Goal: Task Accomplishment & Management: Manage account settings

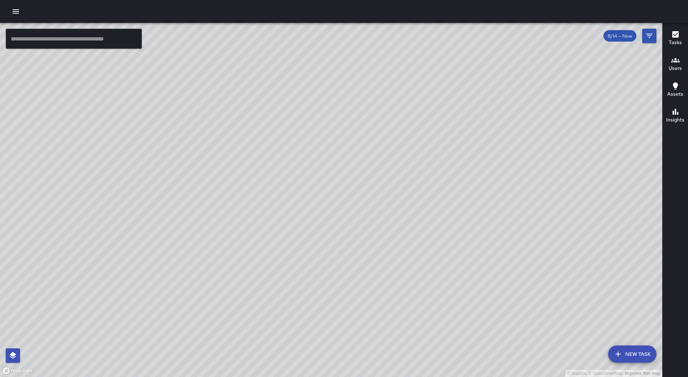
drag, startPoint x: 0, startPoint y: 0, endPoint x: 12, endPoint y: 17, distance: 21.1
click at [12, 18] on button "button" at bounding box center [16, 11] width 14 height 14
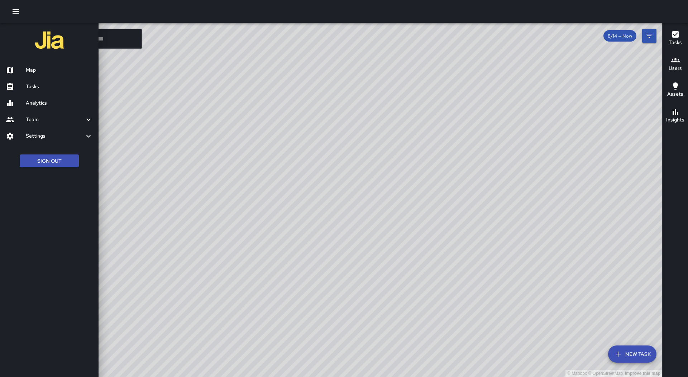
click at [45, 82] on link "Tasks" at bounding box center [49, 86] width 99 height 16
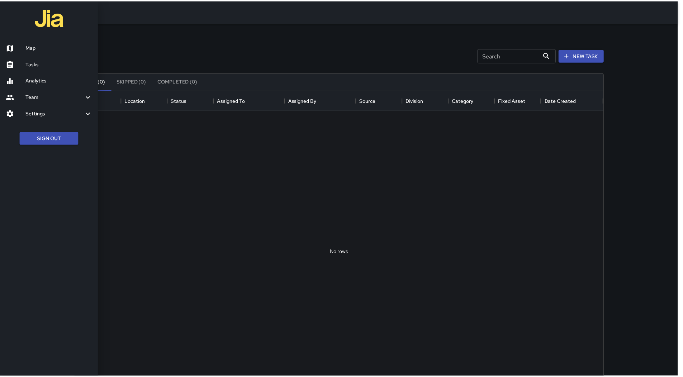
scroll to position [298, 527]
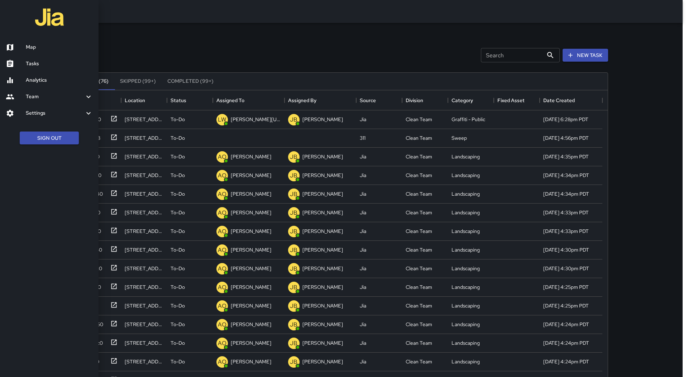
click at [263, 110] on div at bounding box center [344, 188] width 688 height 377
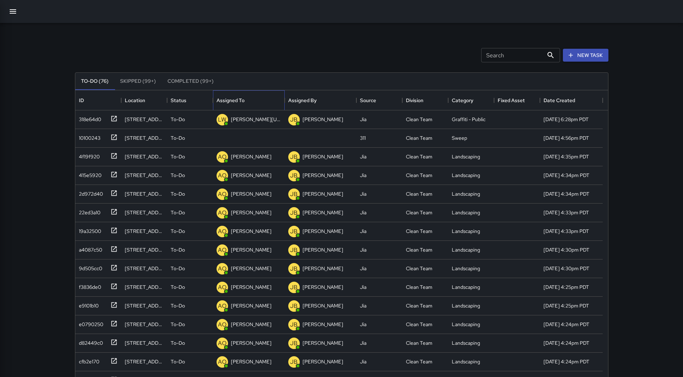
click at [257, 100] on div "Assigned To" at bounding box center [248, 100] width 64 height 20
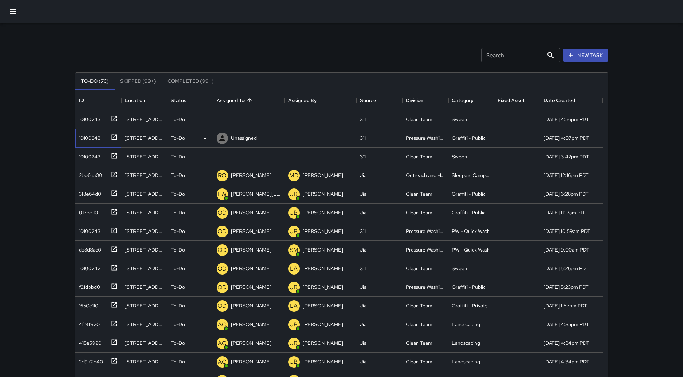
click at [100, 137] on div "10100243" at bounding box center [88, 136] width 24 height 10
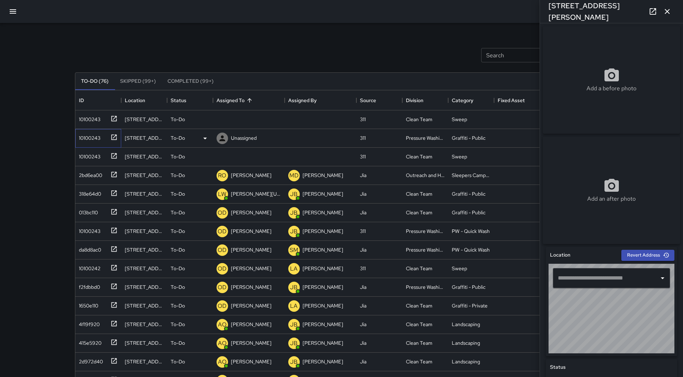
type input "**********"
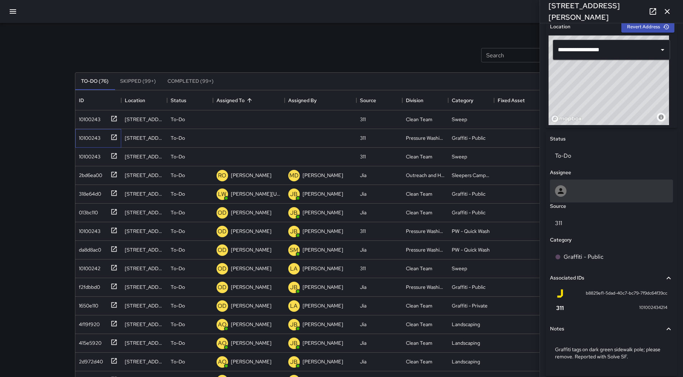
scroll to position [180, 0]
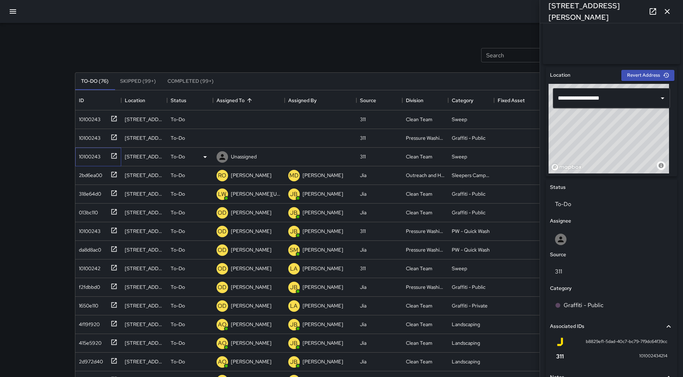
click at [98, 157] on div "10100243" at bounding box center [88, 155] width 24 height 10
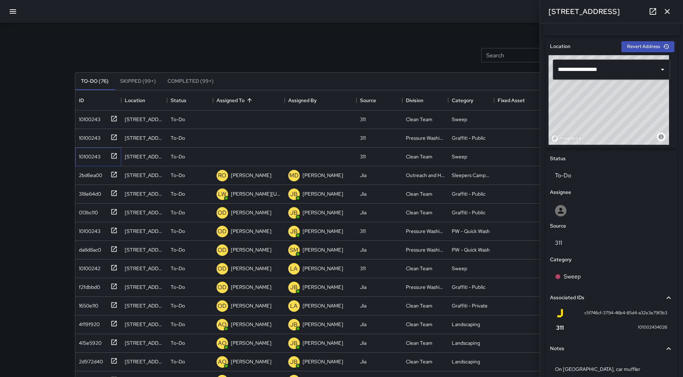
scroll to position [0, 0]
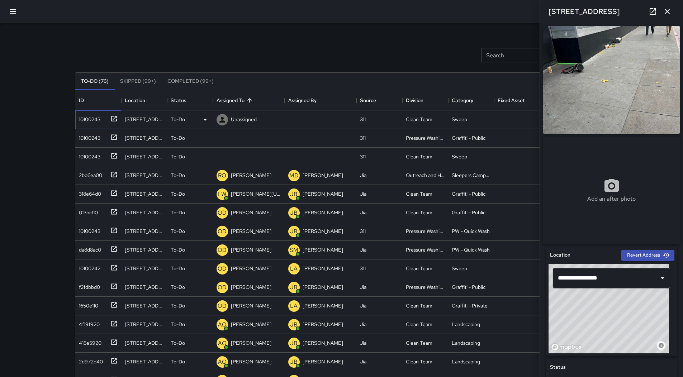
click at [103, 125] on div "10100243" at bounding box center [98, 119] width 46 height 19
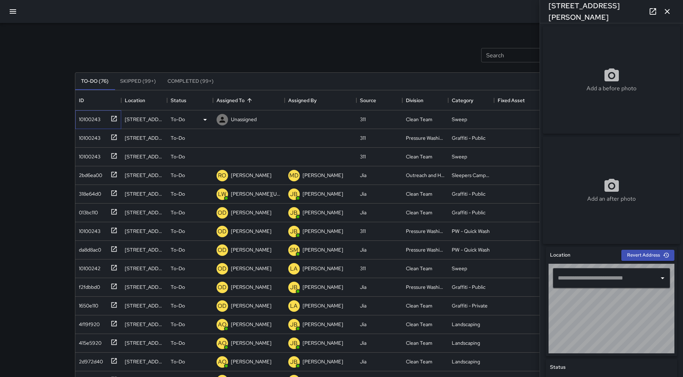
type input "**********"
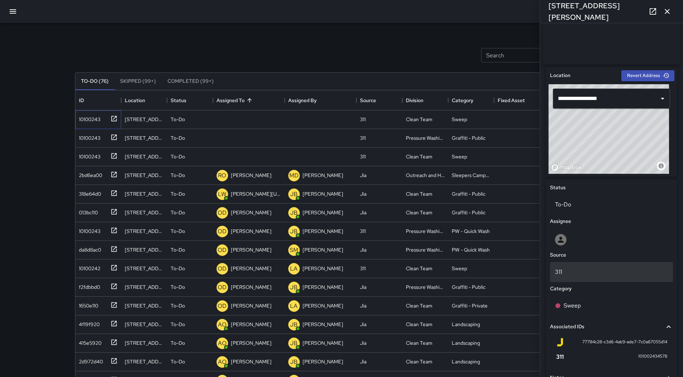
scroll to position [266, 0]
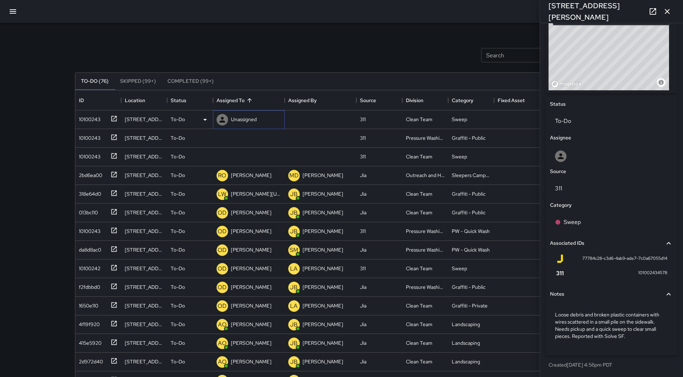
click at [249, 117] on p "Unassigned" at bounding box center [244, 119] width 26 height 7
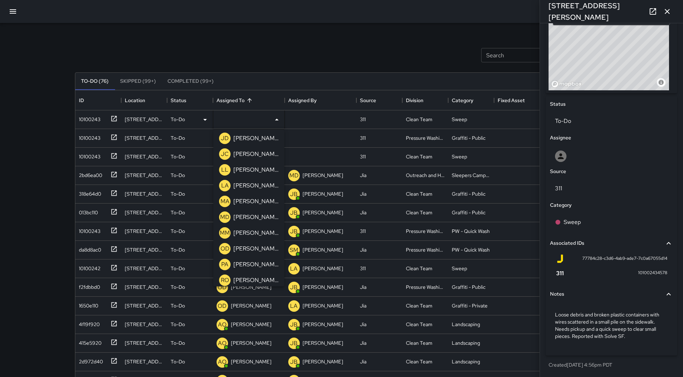
scroll to position [430, 0]
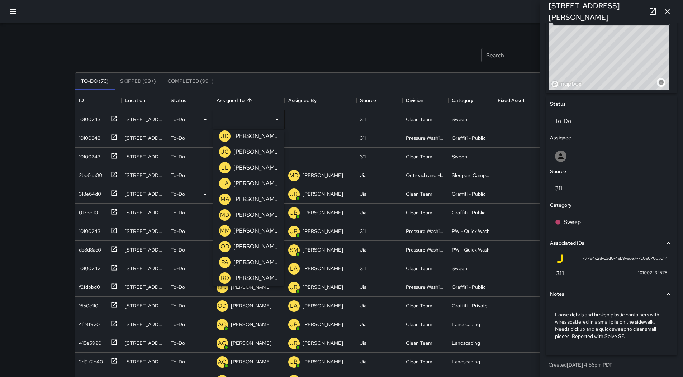
drag, startPoint x: 248, startPoint y: 186, endPoint x: 249, endPoint y: 175, distance: 11.1
click at [249, 186] on p "[PERSON_NAME]" at bounding box center [255, 183] width 45 height 9
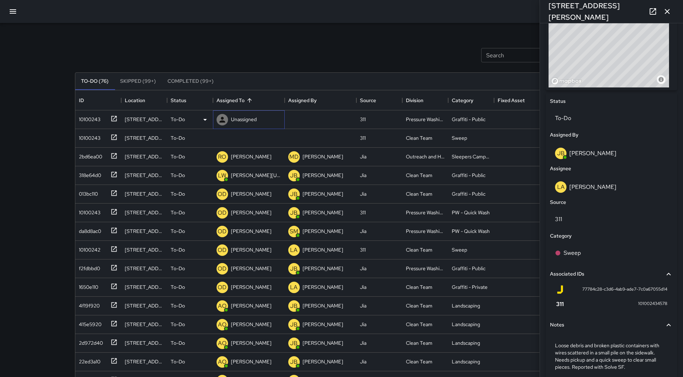
click at [256, 119] on p "Unassigned" at bounding box center [244, 119] width 26 height 7
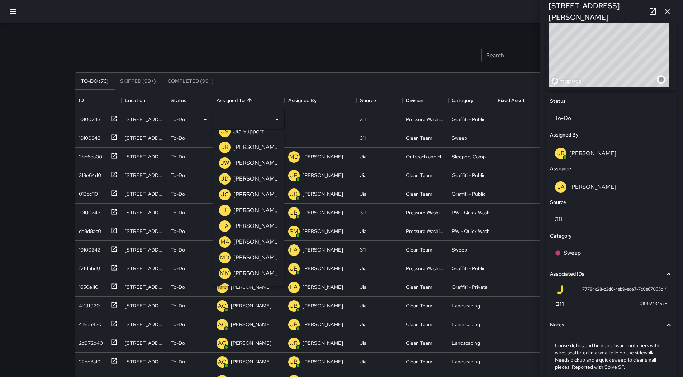
scroll to position [394, 0]
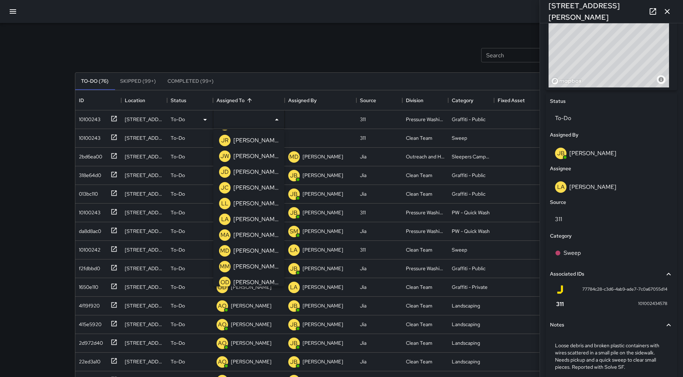
click at [255, 218] on p "[PERSON_NAME]" at bounding box center [255, 219] width 45 height 9
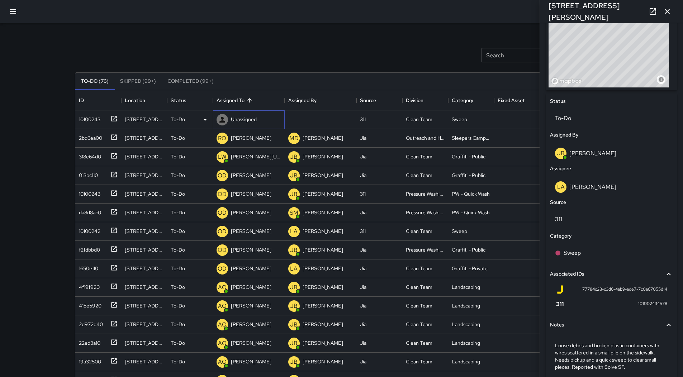
click at [244, 120] on p "Unassigned" at bounding box center [244, 119] width 26 height 7
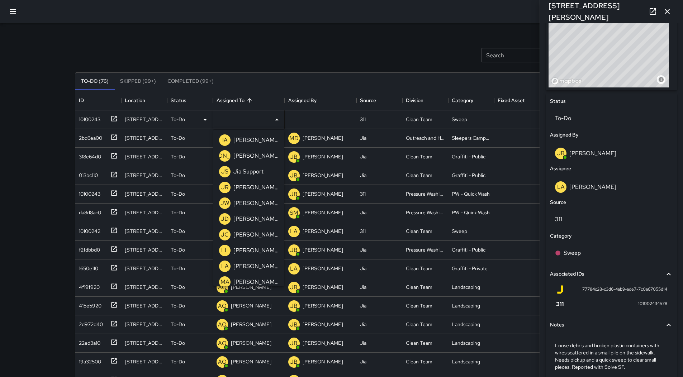
scroll to position [358, 0]
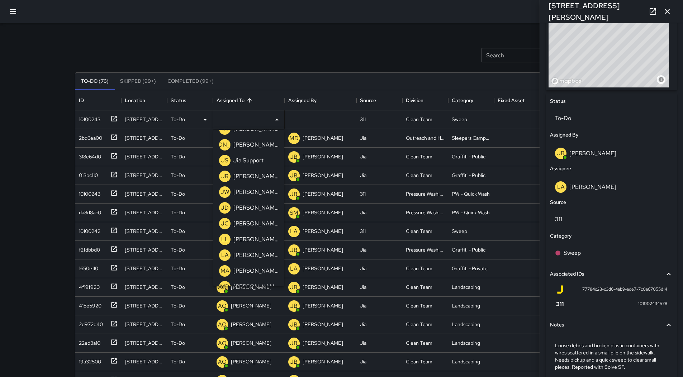
click at [252, 259] on p "[PERSON_NAME]" at bounding box center [255, 255] width 45 height 9
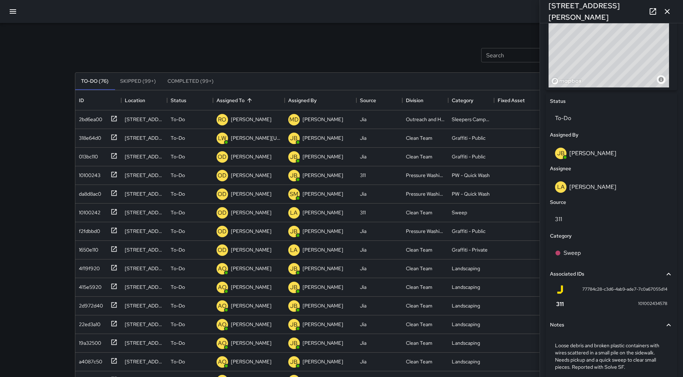
click at [668, 11] on icon "button" at bounding box center [666, 11] width 5 height 5
